Goal: Find contact information: Find contact information

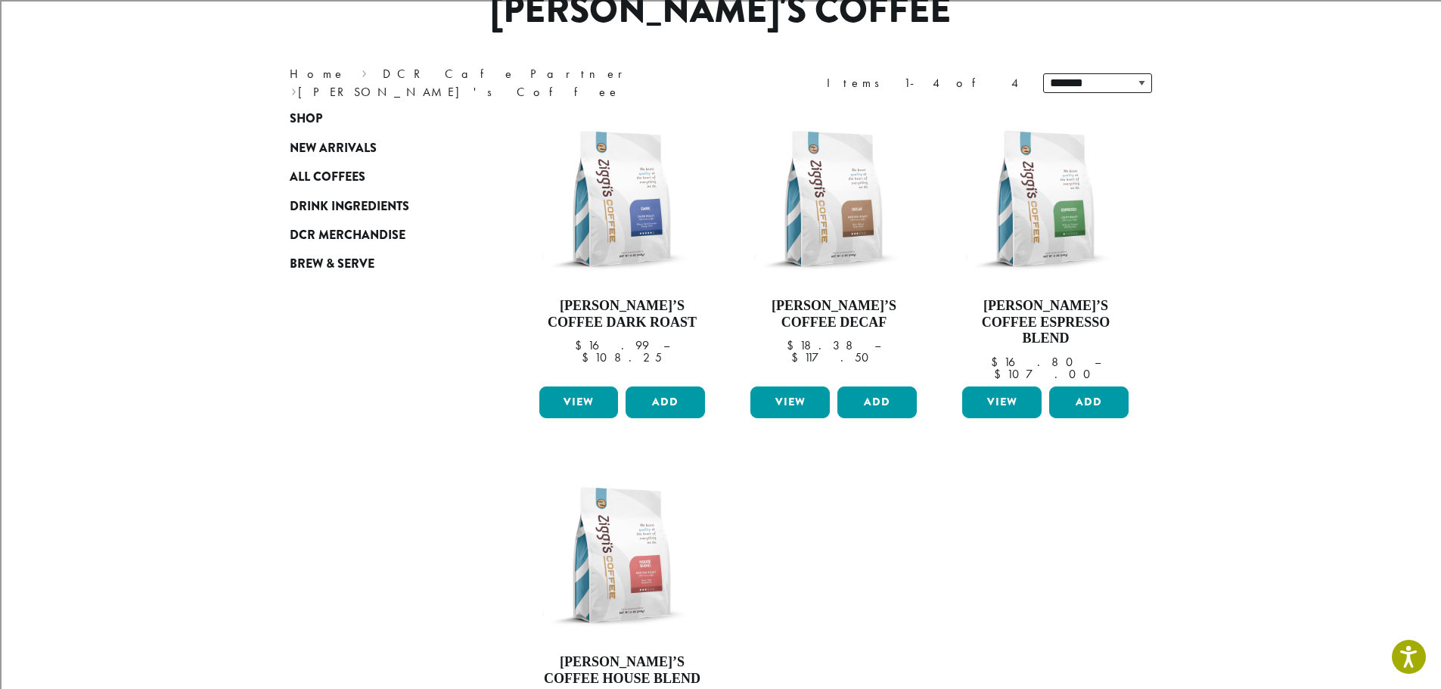
scroll to position [76, 0]
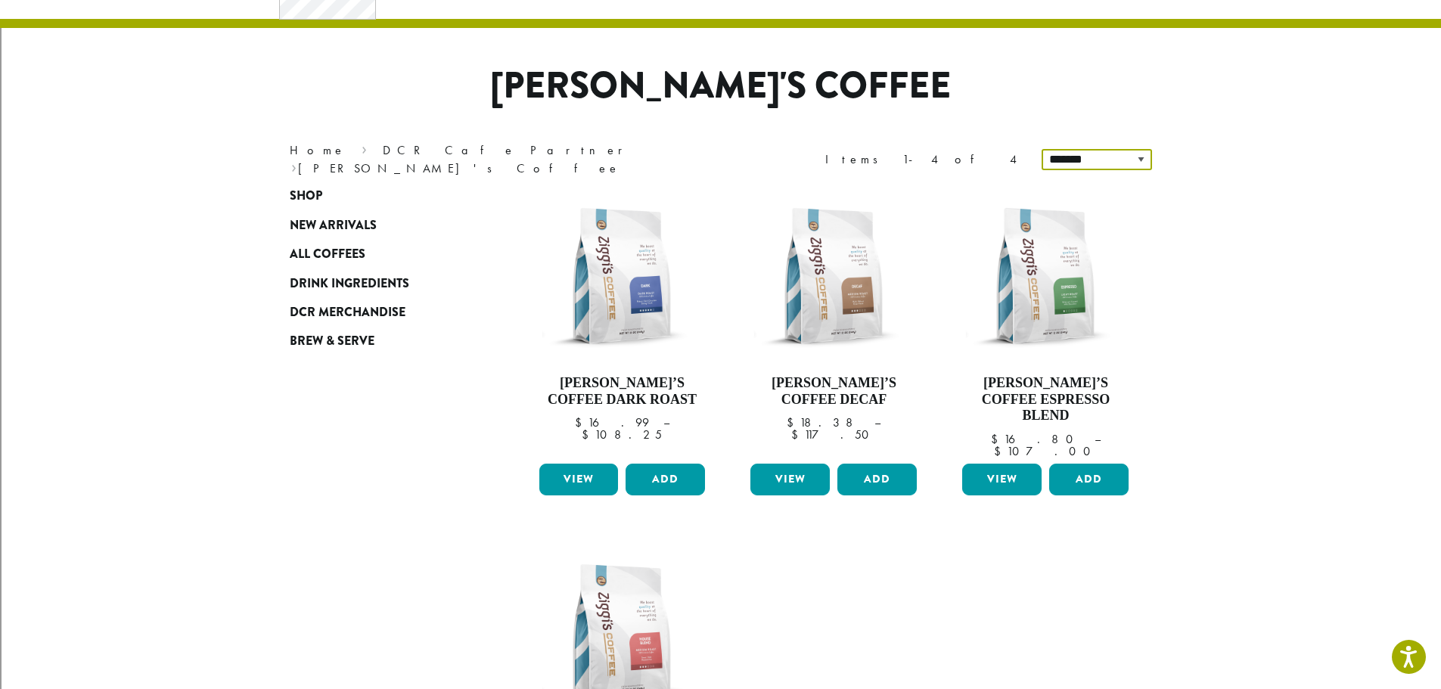
click at [1081, 157] on select "**********" at bounding box center [1096, 159] width 110 height 21
click at [1082, 159] on select "**********" at bounding box center [1096, 159] width 110 height 21
click at [1083, 157] on select "**********" at bounding box center [1096, 159] width 110 height 21
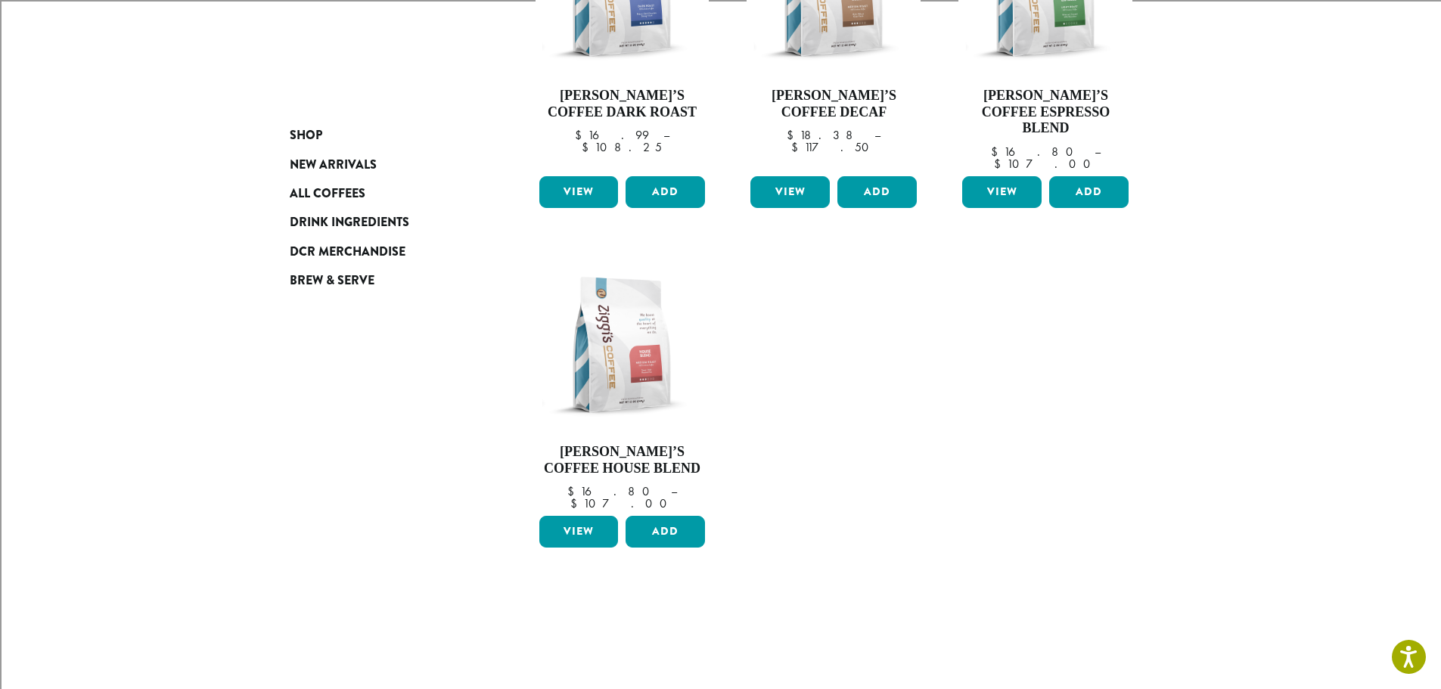
scroll to position [136, 0]
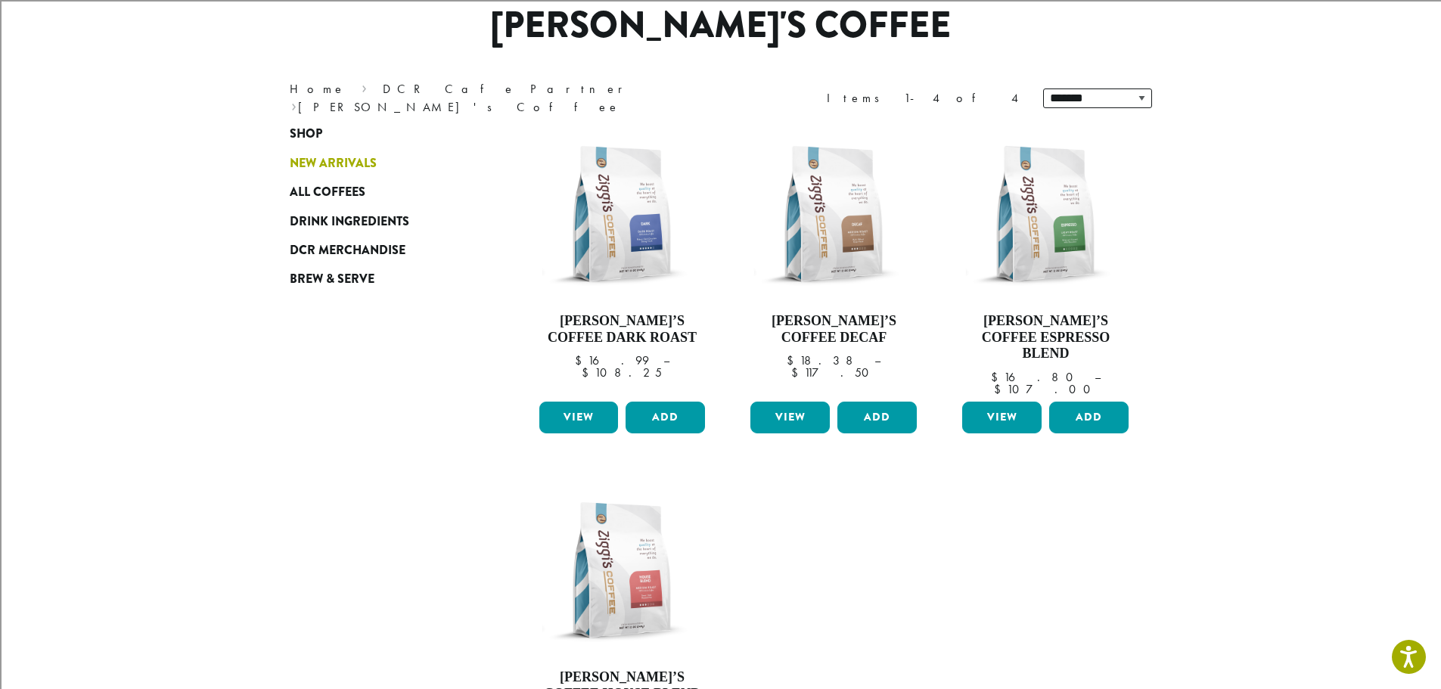
click at [374, 164] on span "New Arrivals" at bounding box center [333, 163] width 87 height 19
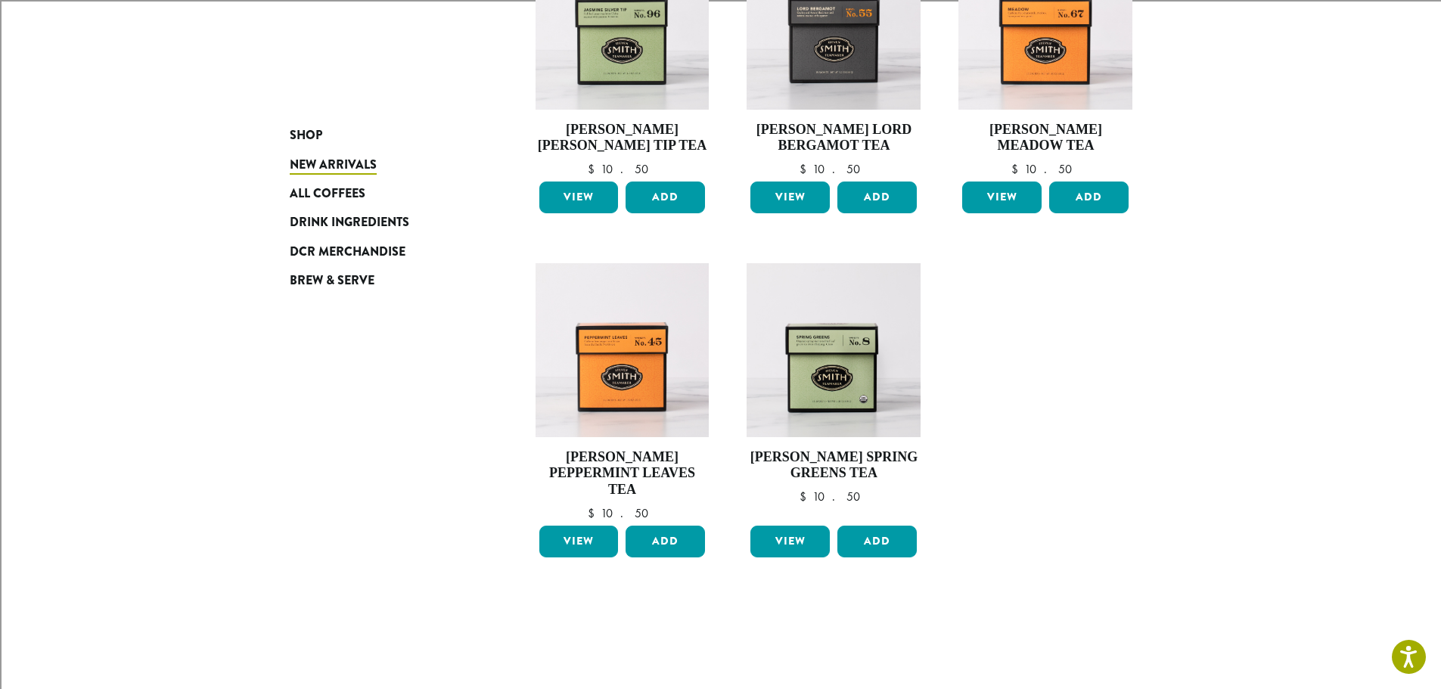
scroll to position [1059, 0]
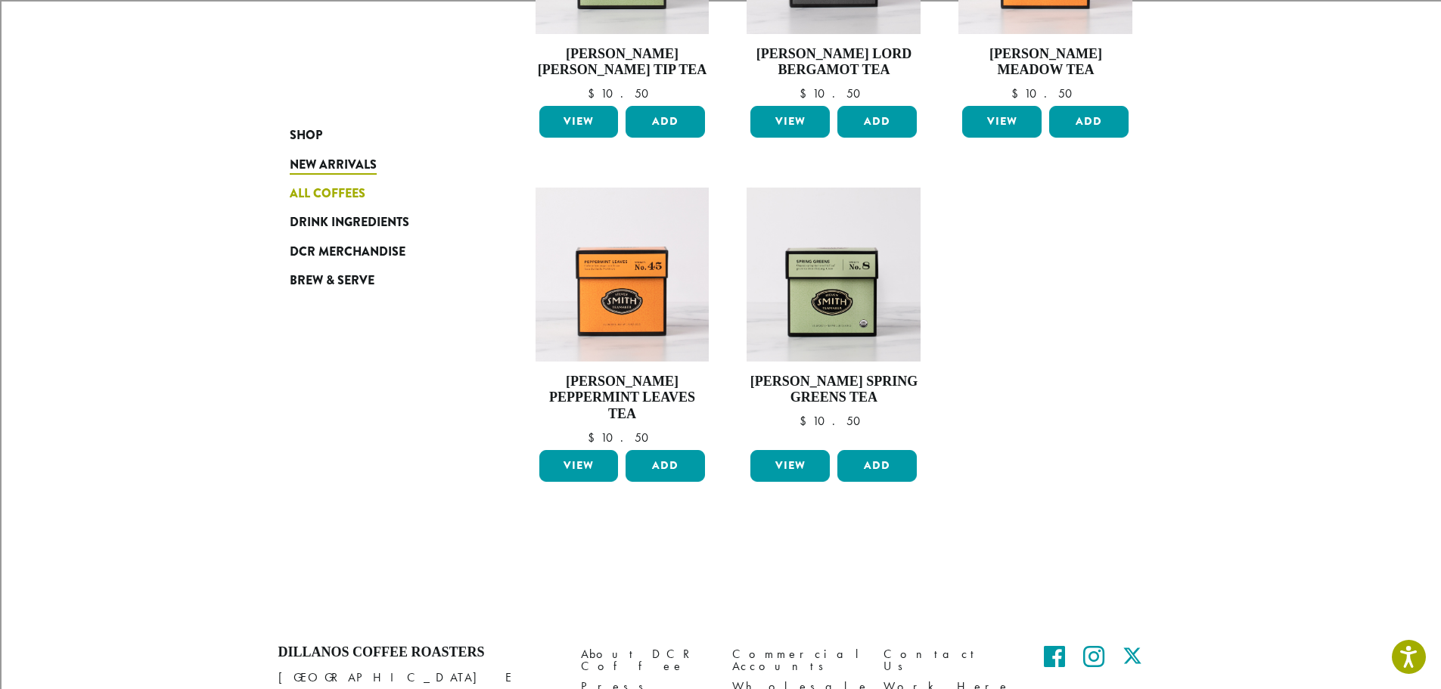
click at [362, 191] on span "All Coffees" at bounding box center [328, 194] width 76 height 19
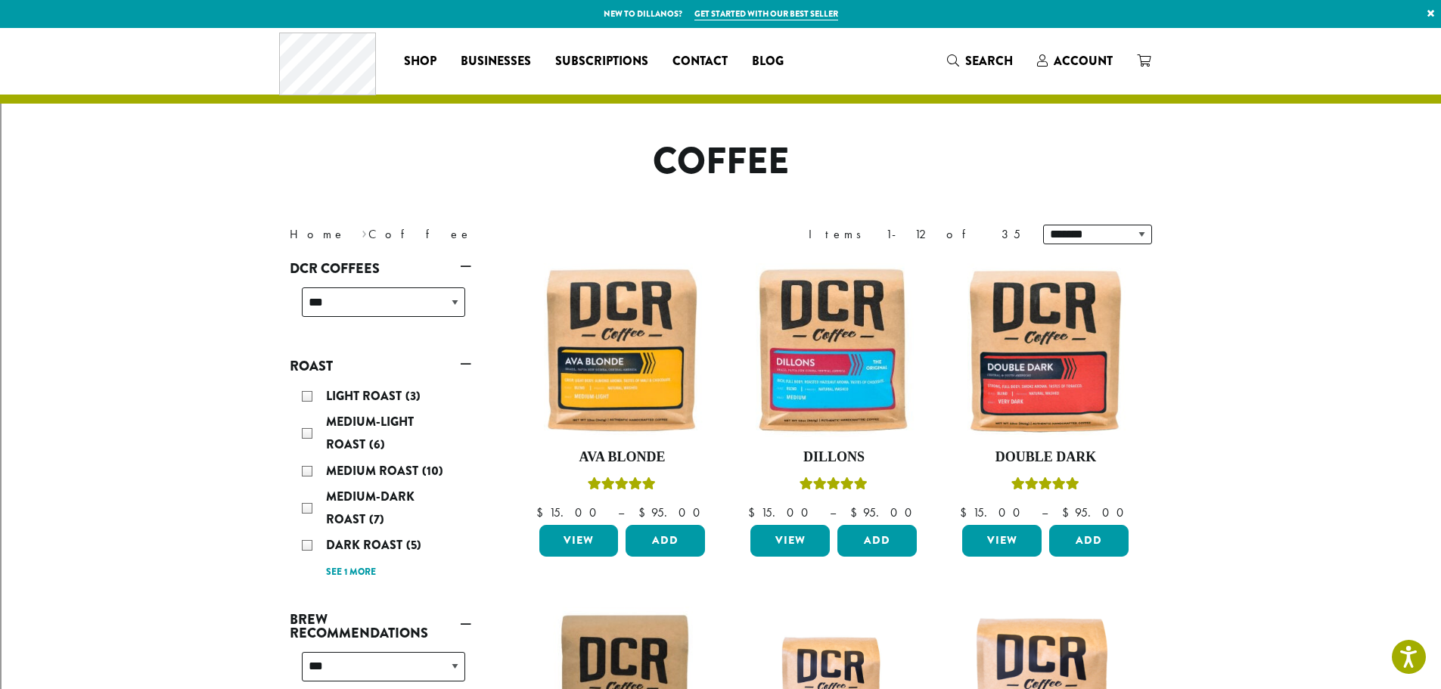
click at [355, 269] on link "DCR Coffees" at bounding box center [381, 269] width 182 height 26
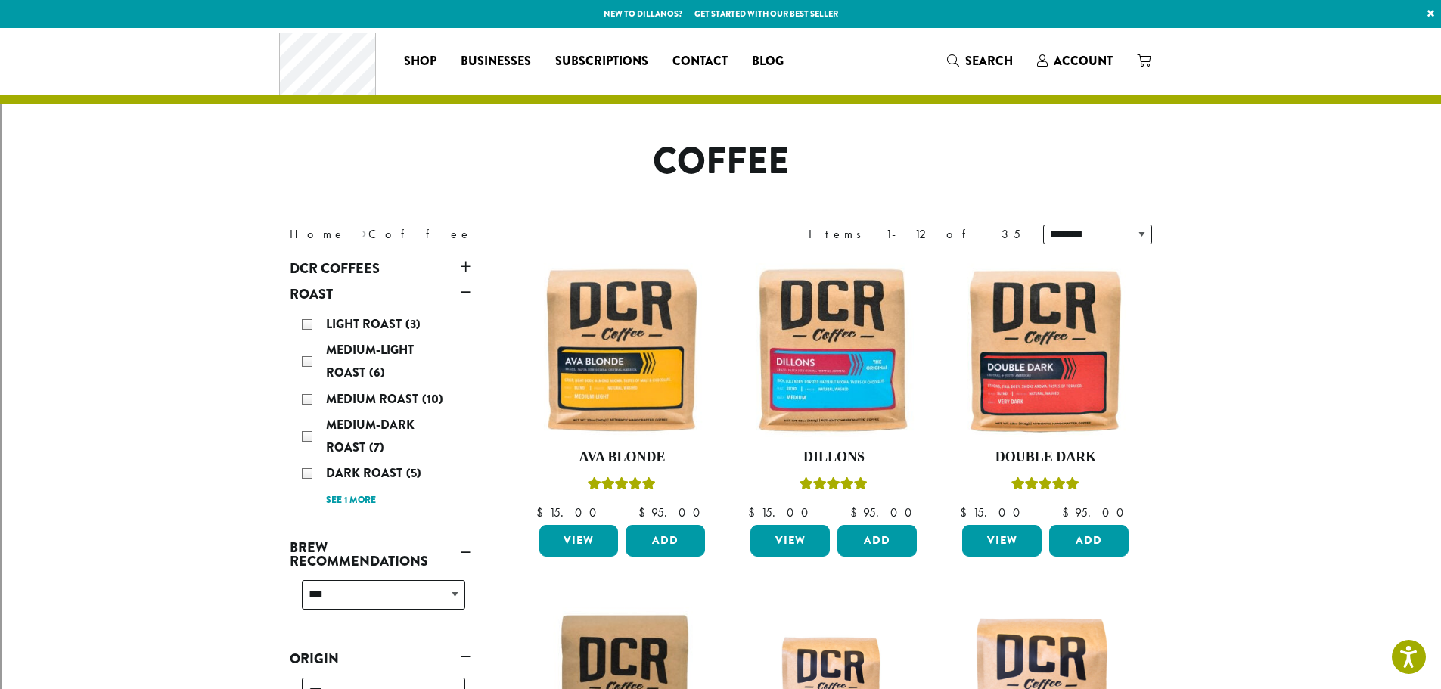
click at [380, 257] on link "DCR Coffees" at bounding box center [381, 269] width 182 height 26
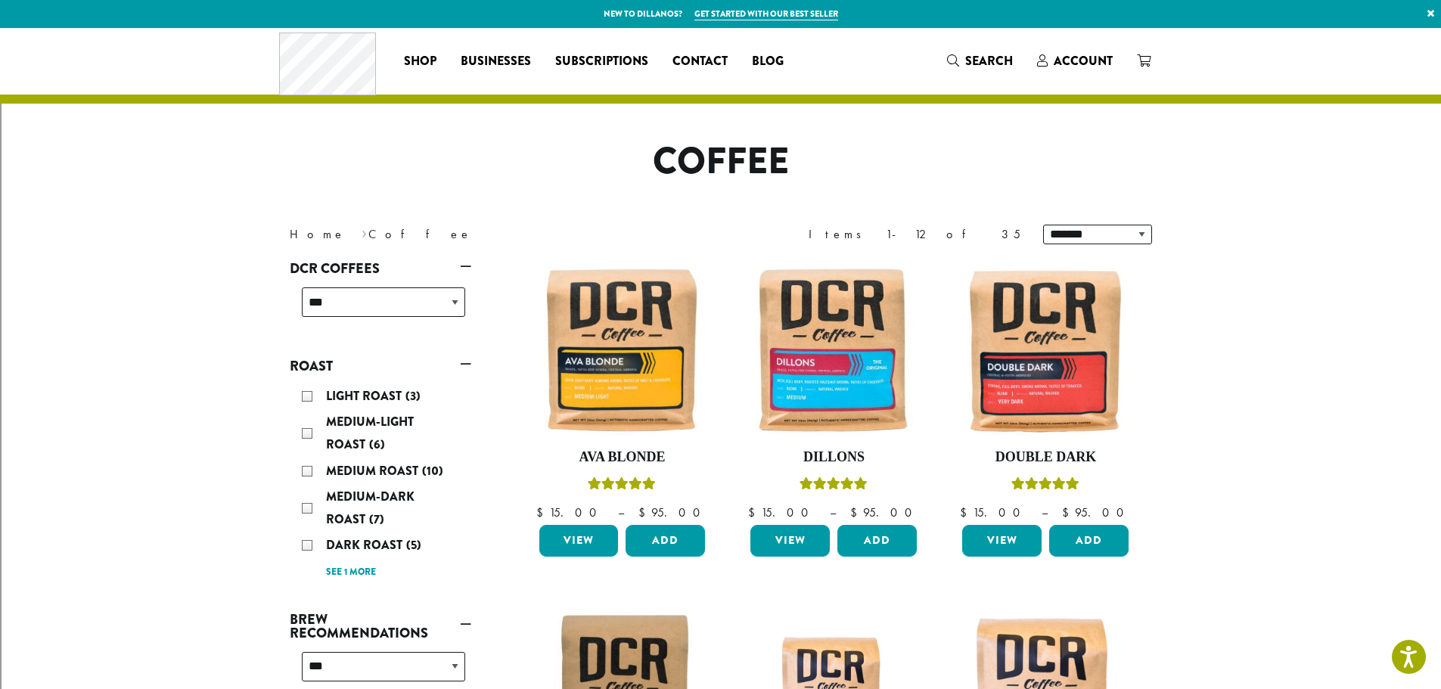
click at [341, 232] on nav "Home › Coffee" at bounding box center [494, 234] width 408 height 18
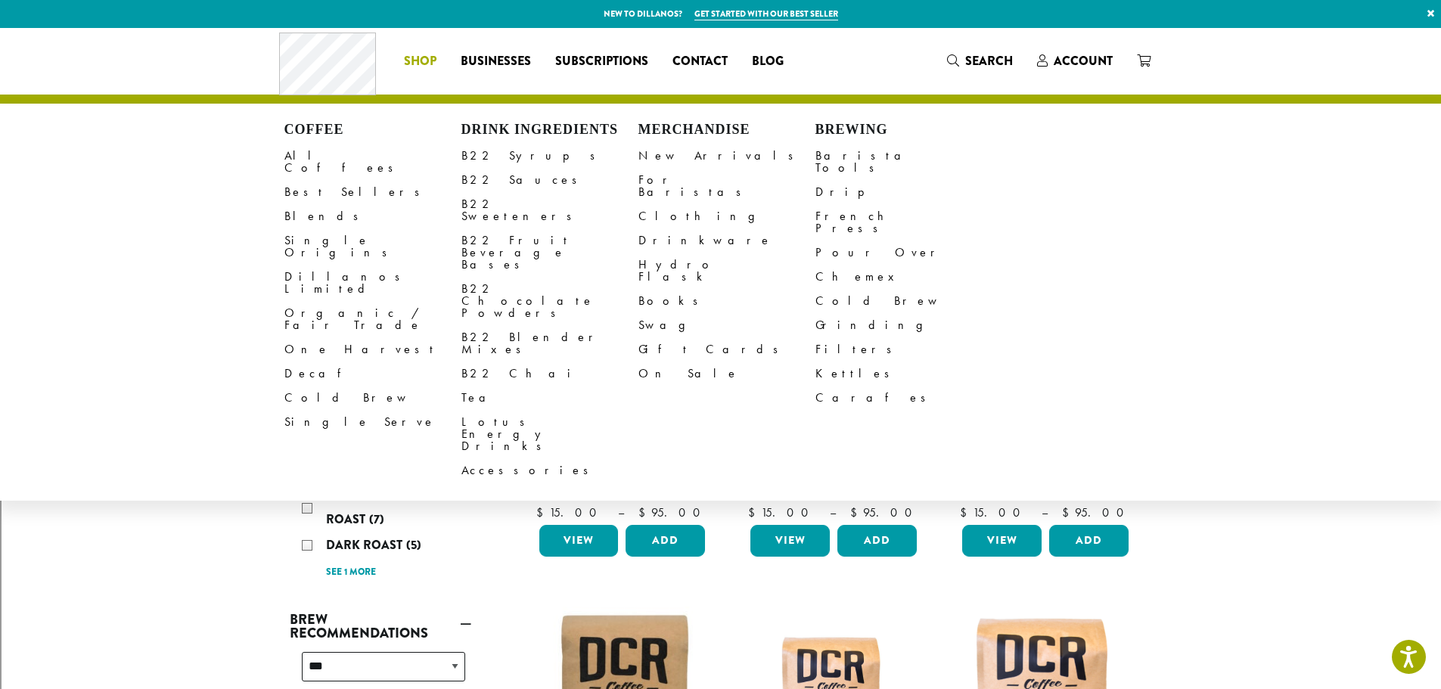
click at [419, 70] on span "Shop" at bounding box center [420, 61] width 33 height 19
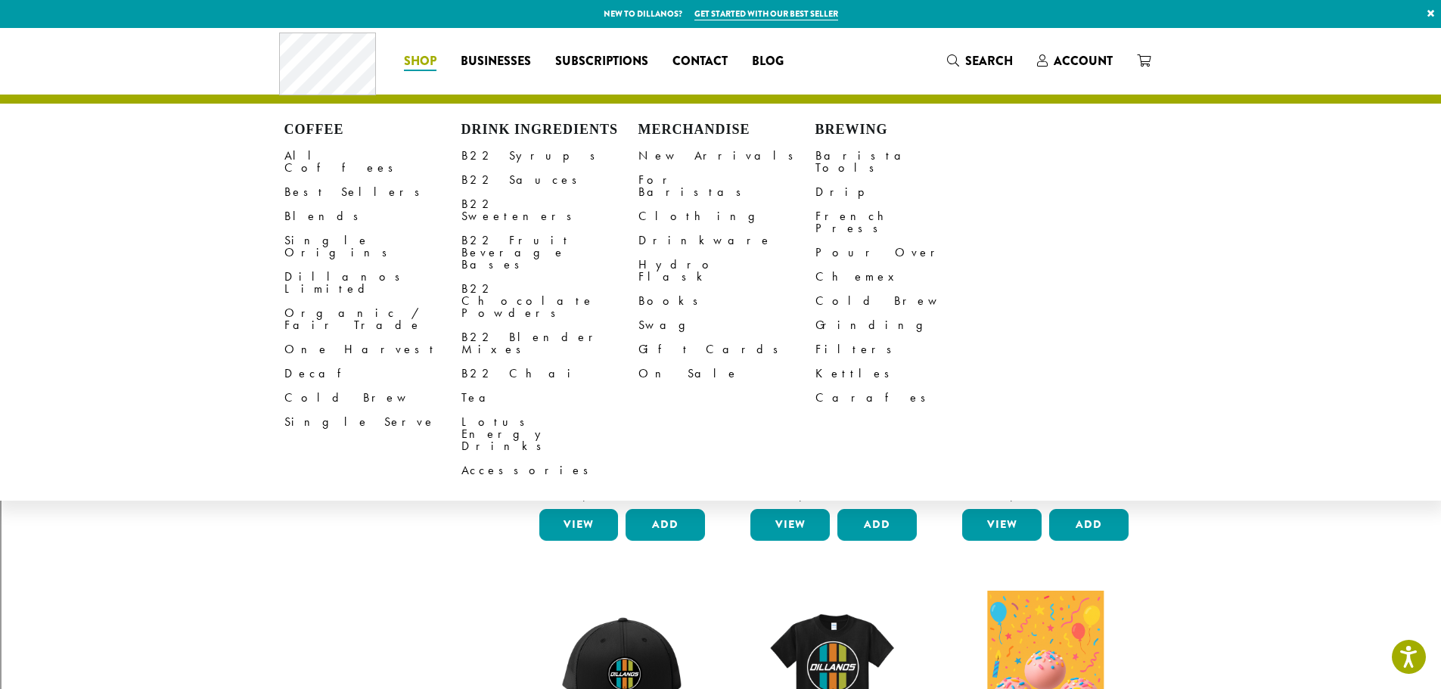
drag, startPoint x: 182, startPoint y: 644, endPoint x: 177, endPoint y: 622, distance: 21.7
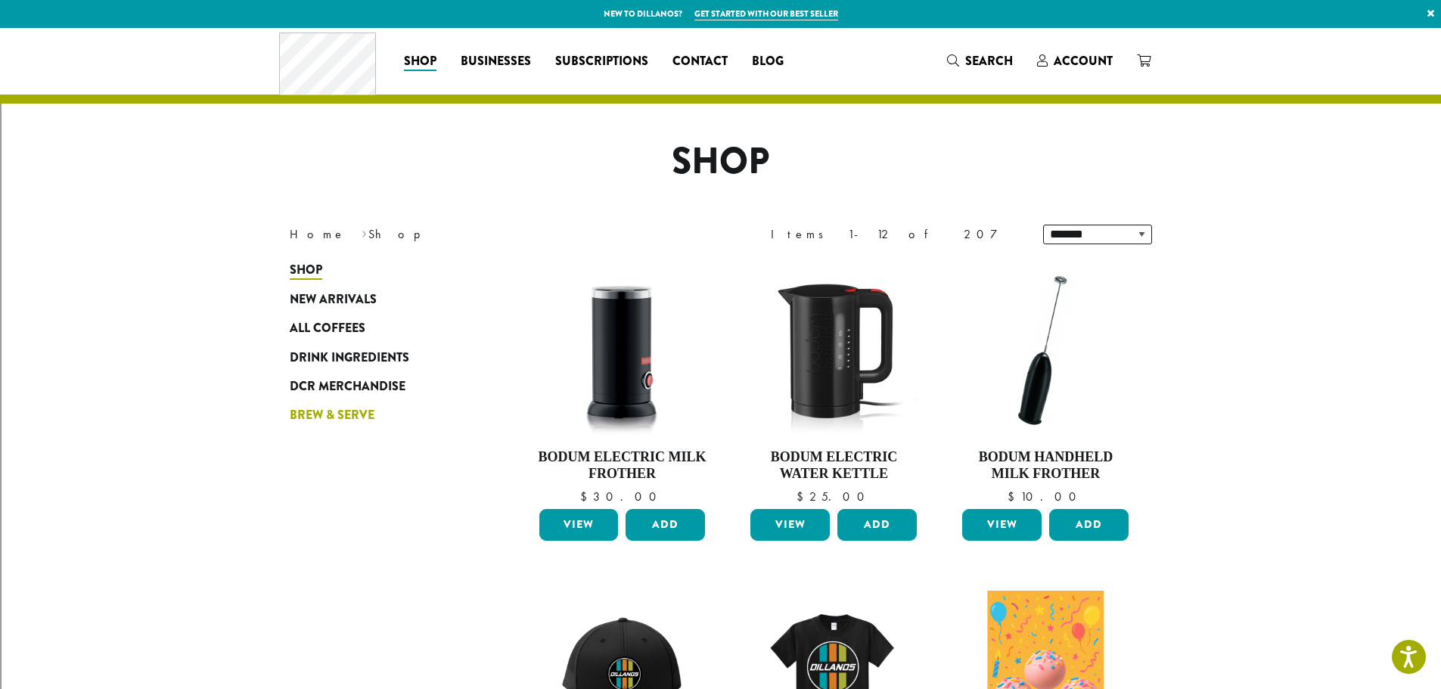
click at [299, 416] on span "Brew & Serve" at bounding box center [332, 415] width 85 height 19
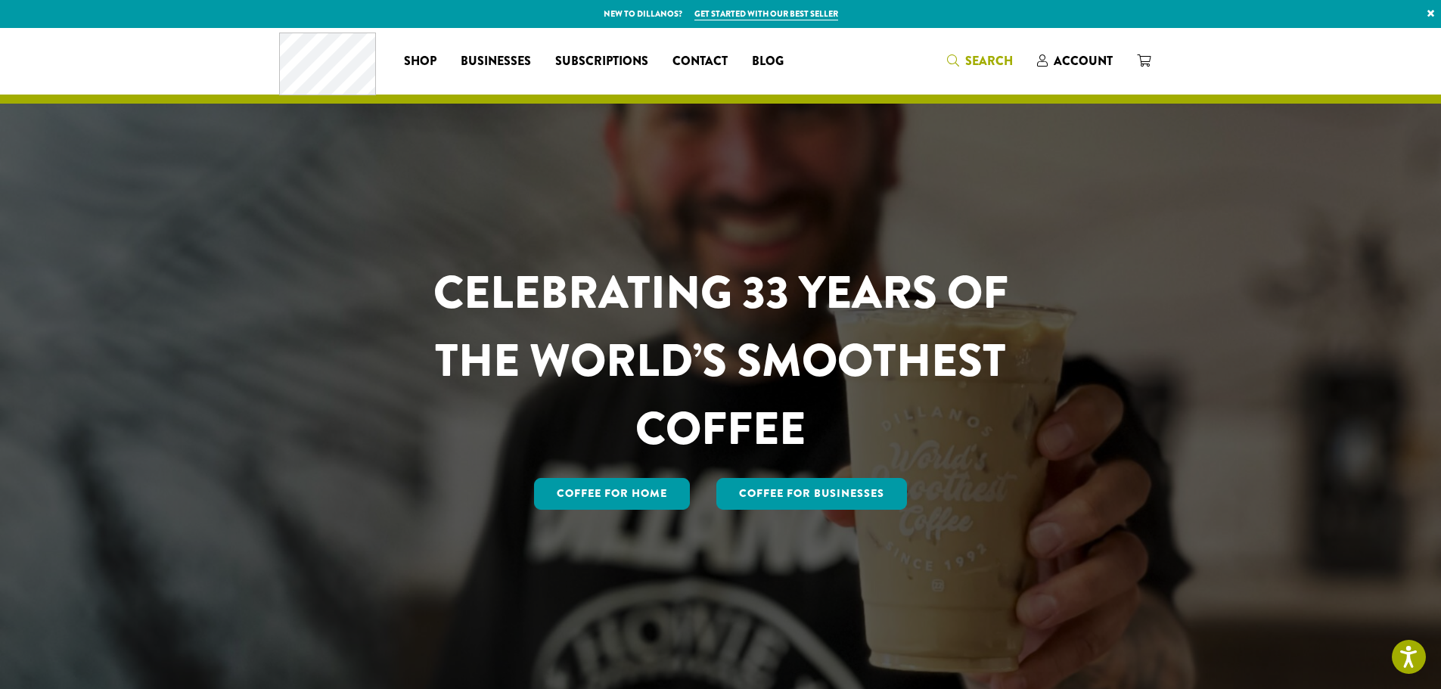
click at [989, 61] on span "Search" at bounding box center [989, 60] width 48 height 17
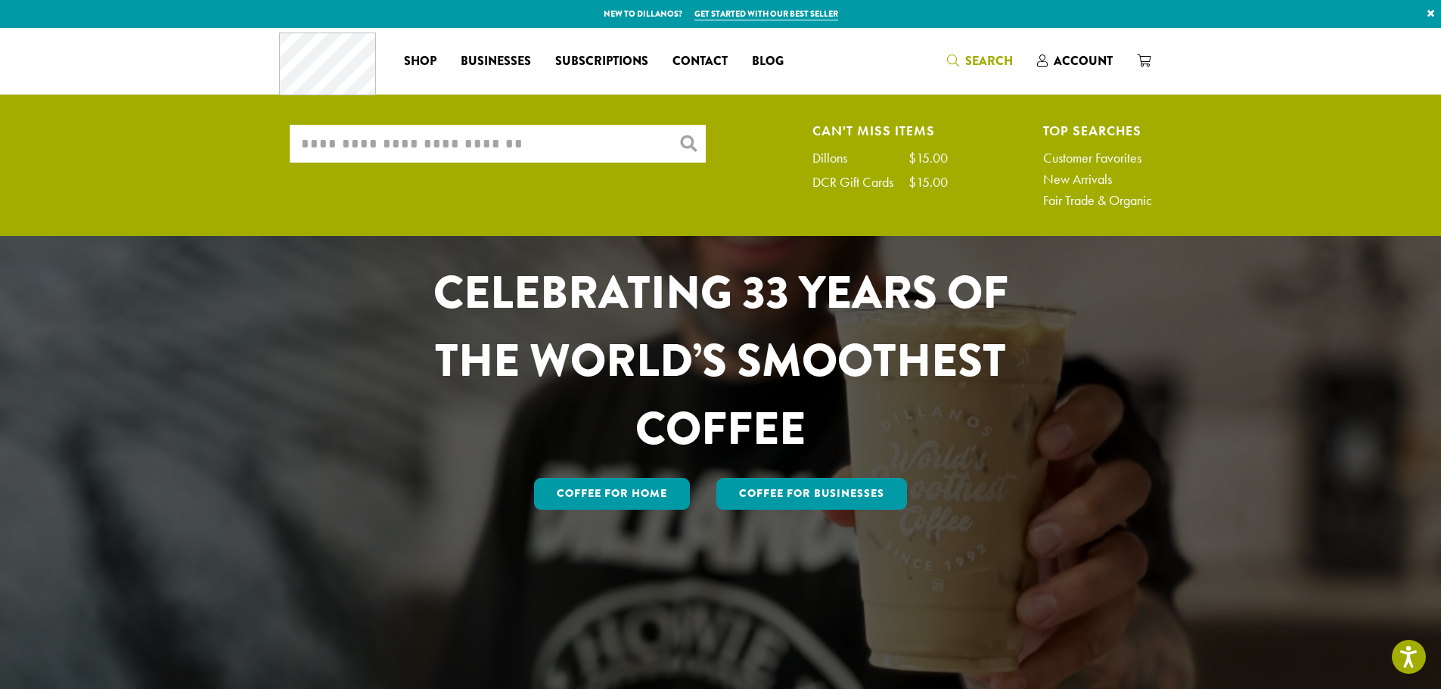
click at [697, 140] on input "What are you searching for?" at bounding box center [498, 144] width 416 height 38
type input "****"
click at [150, 393] on div at bounding box center [720, 360] width 1441 height 665
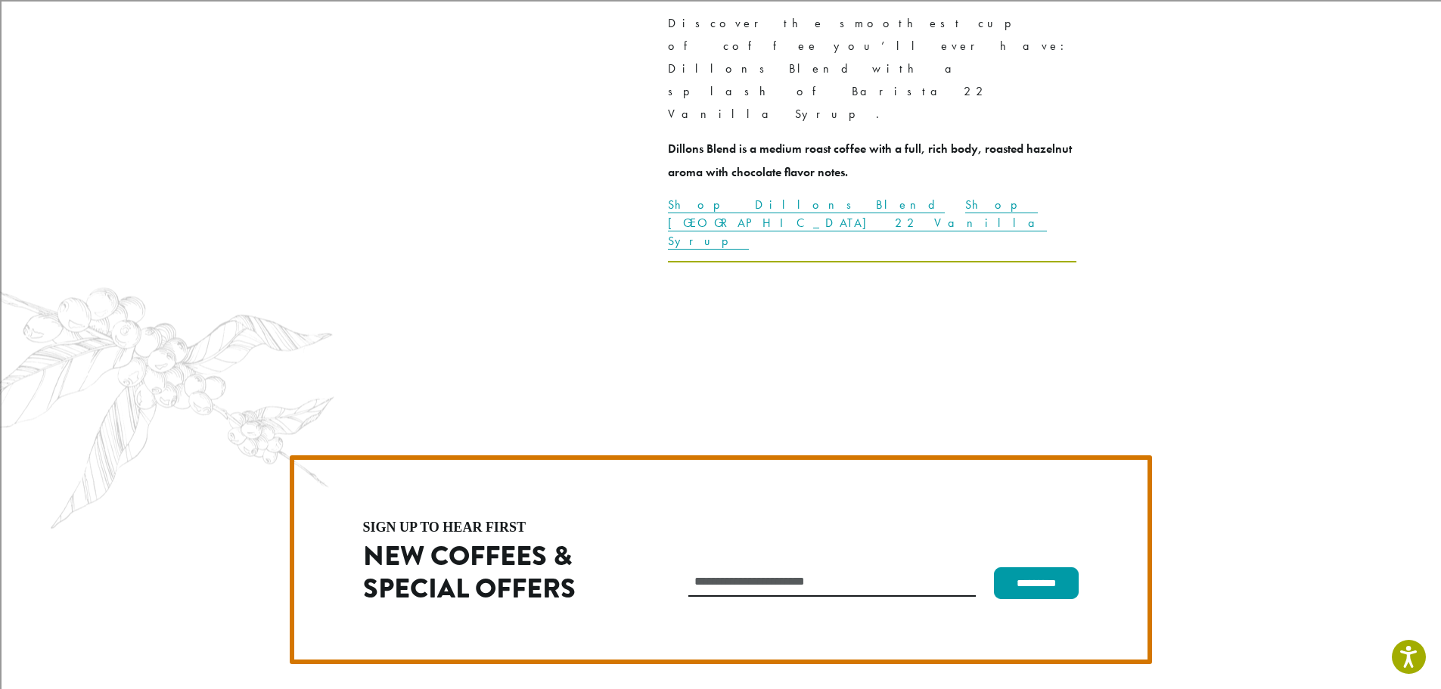
scroll to position [4274, 0]
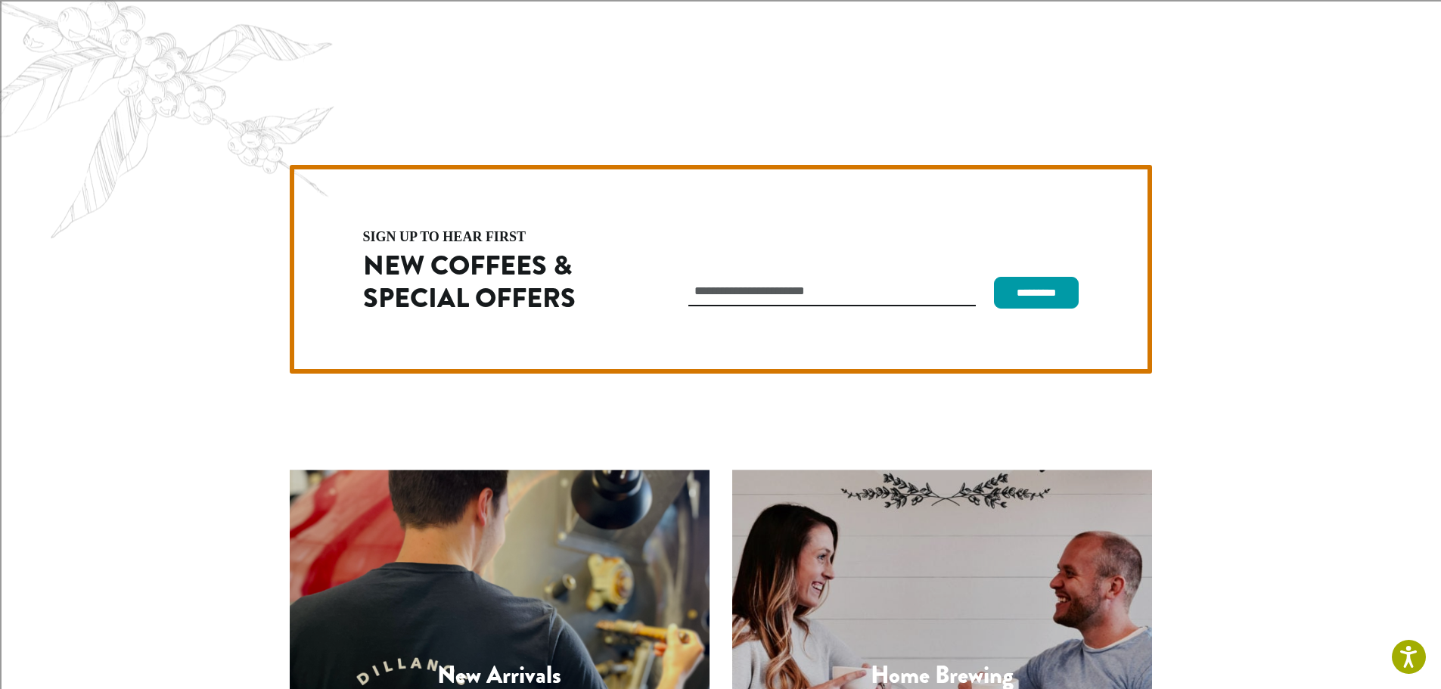
drag, startPoint x: 1307, startPoint y: 376, endPoint x: 1299, endPoint y: 374, distance: 7.7
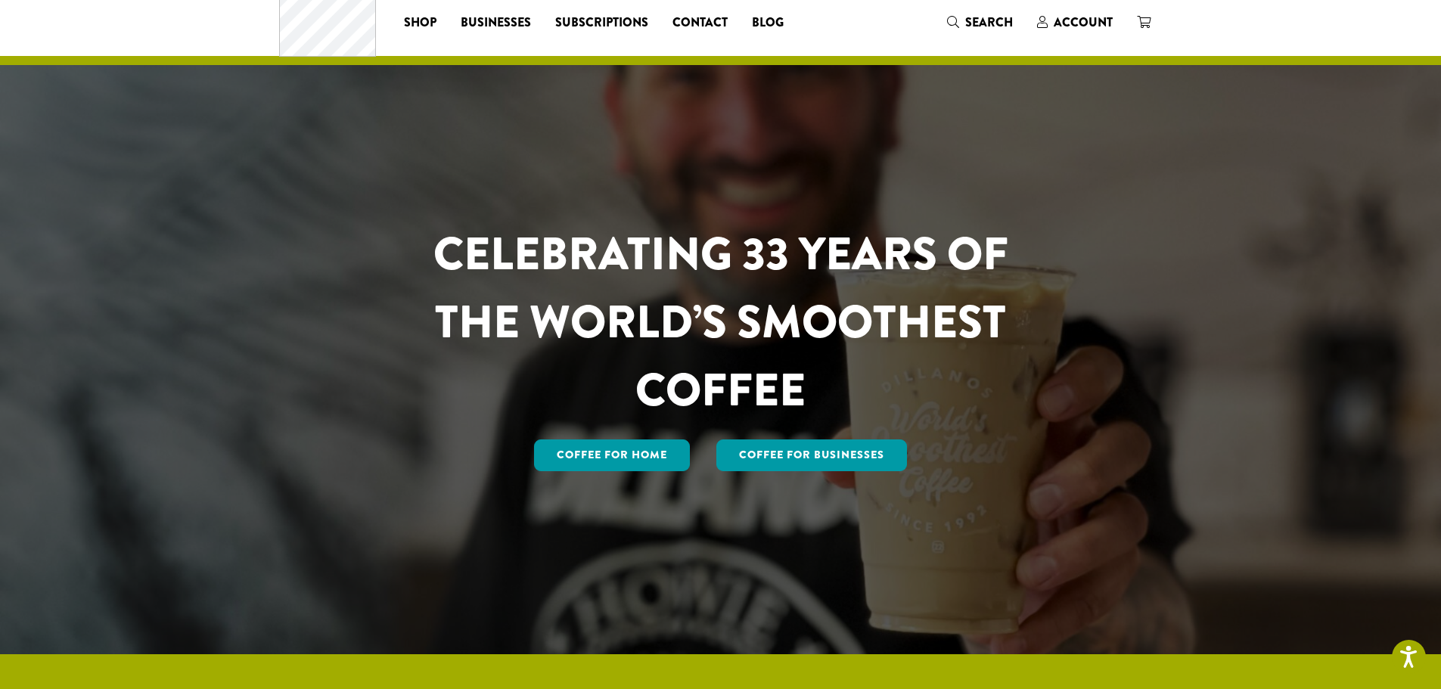
scroll to position [0, 0]
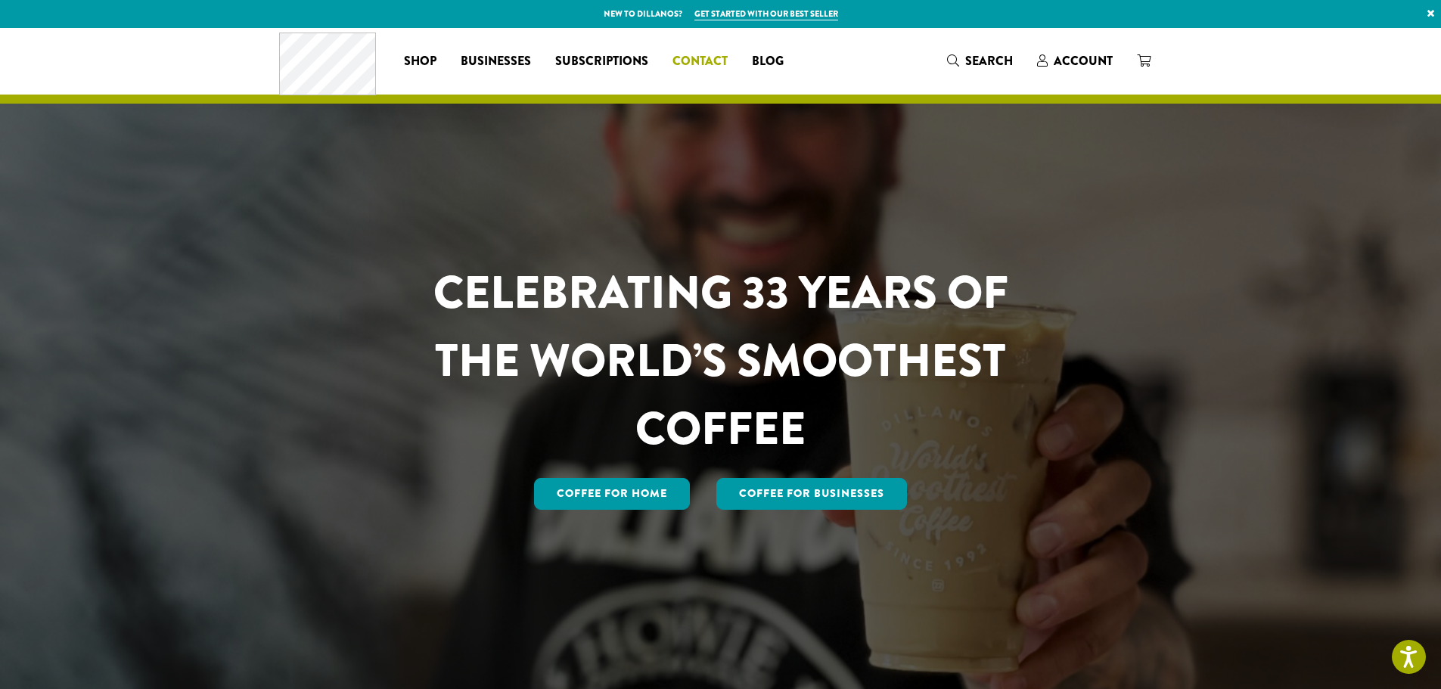
click at [675, 53] on span "Contact" at bounding box center [699, 61] width 55 height 19
